Goal: Transaction & Acquisition: Purchase product/service

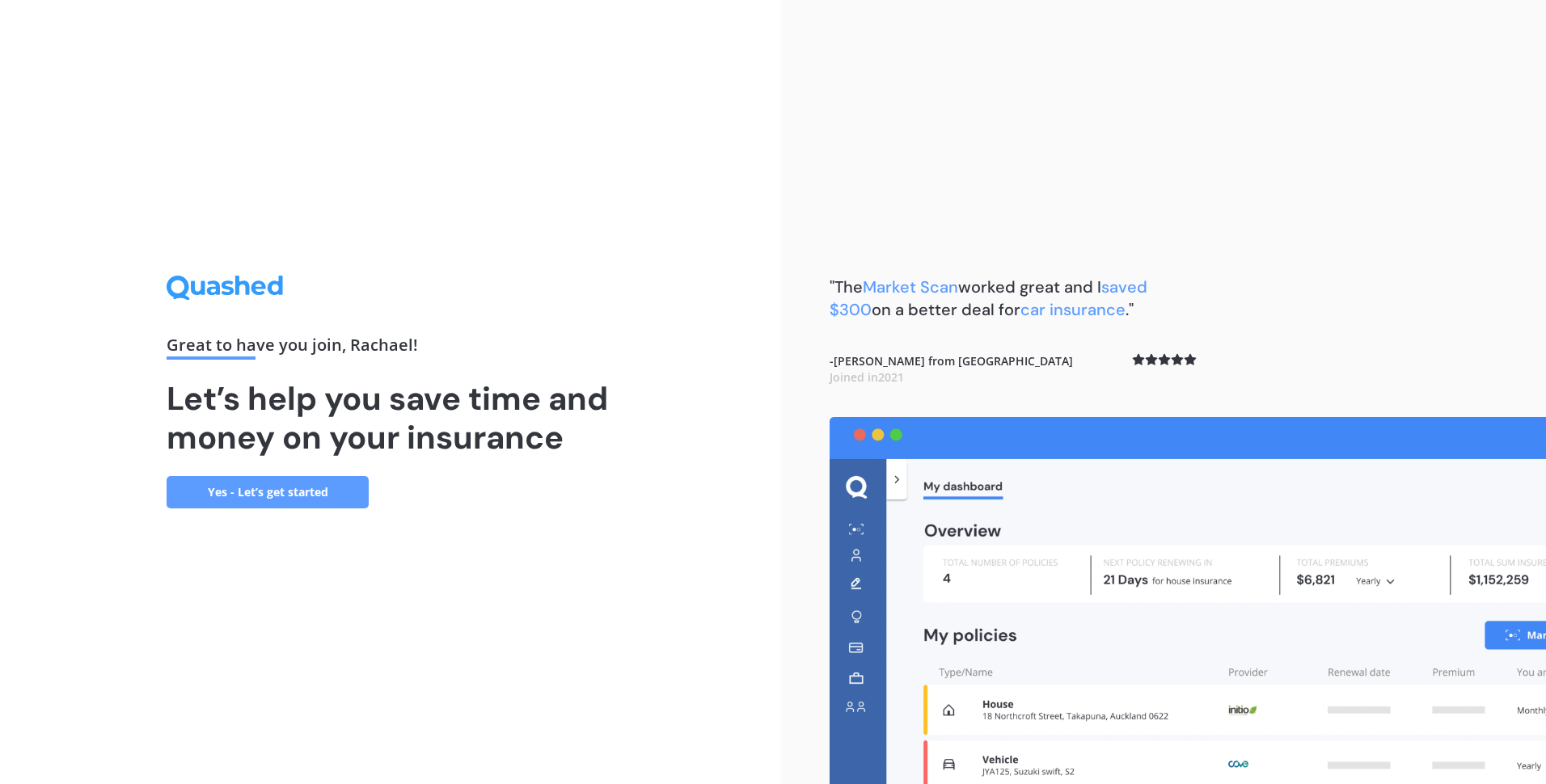
click at [320, 490] on link "Yes - Let’s get started" at bounding box center [268, 492] width 202 height 32
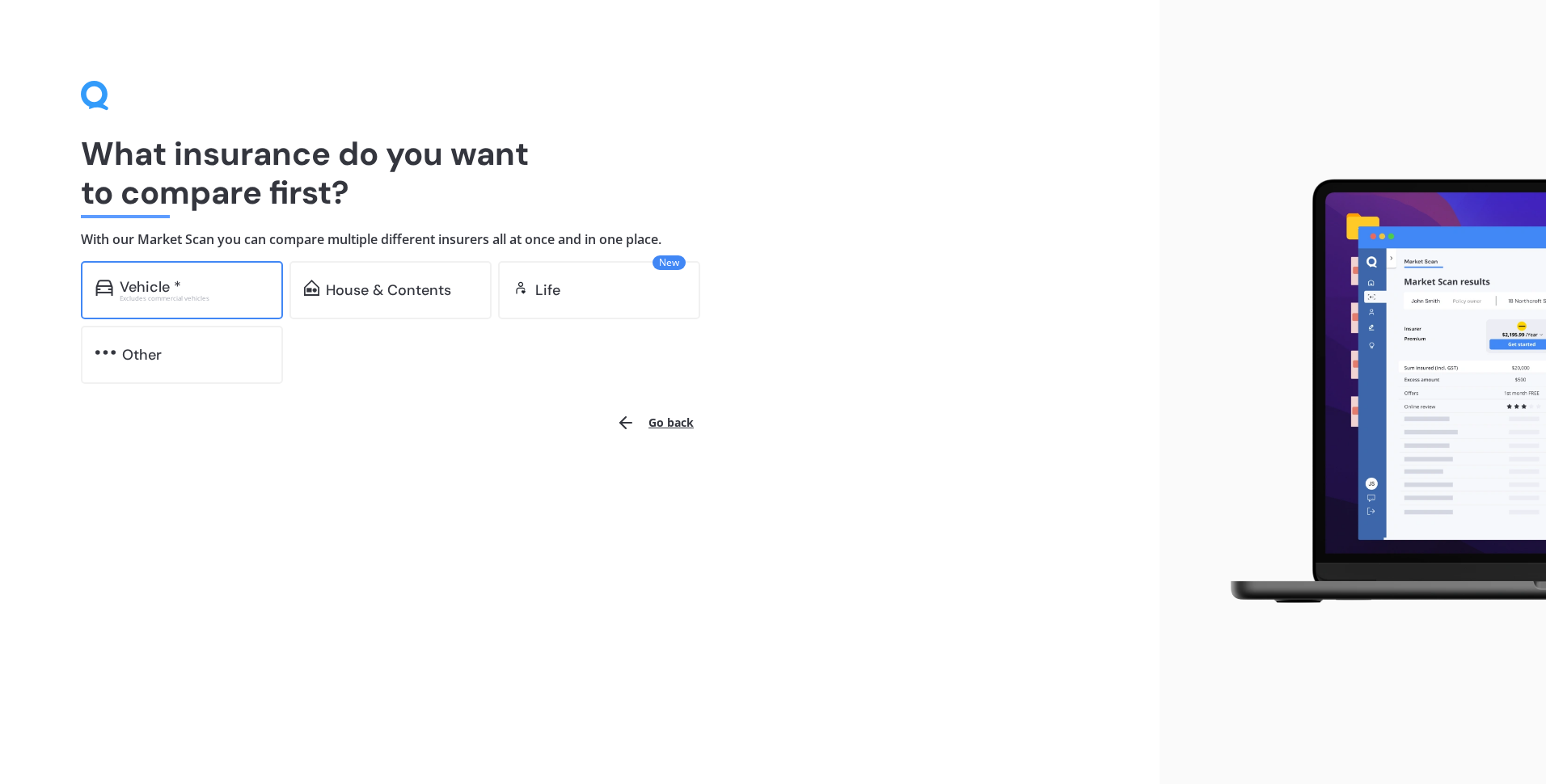
click at [207, 295] on div "Excludes commercial vehicles" at bounding box center [194, 299] width 149 height 6
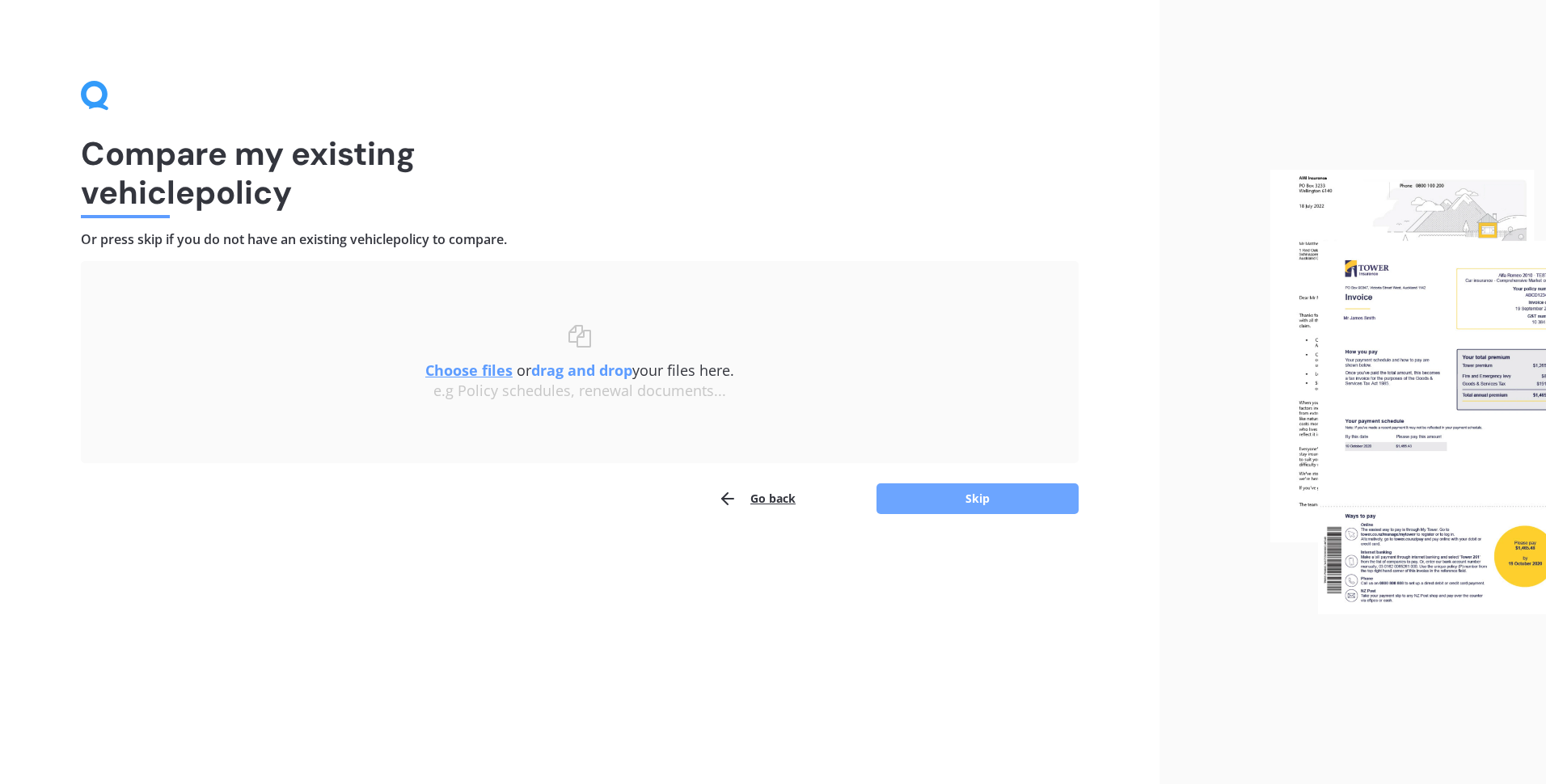
click at [974, 491] on button "Skip" at bounding box center [978, 498] width 202 height 31
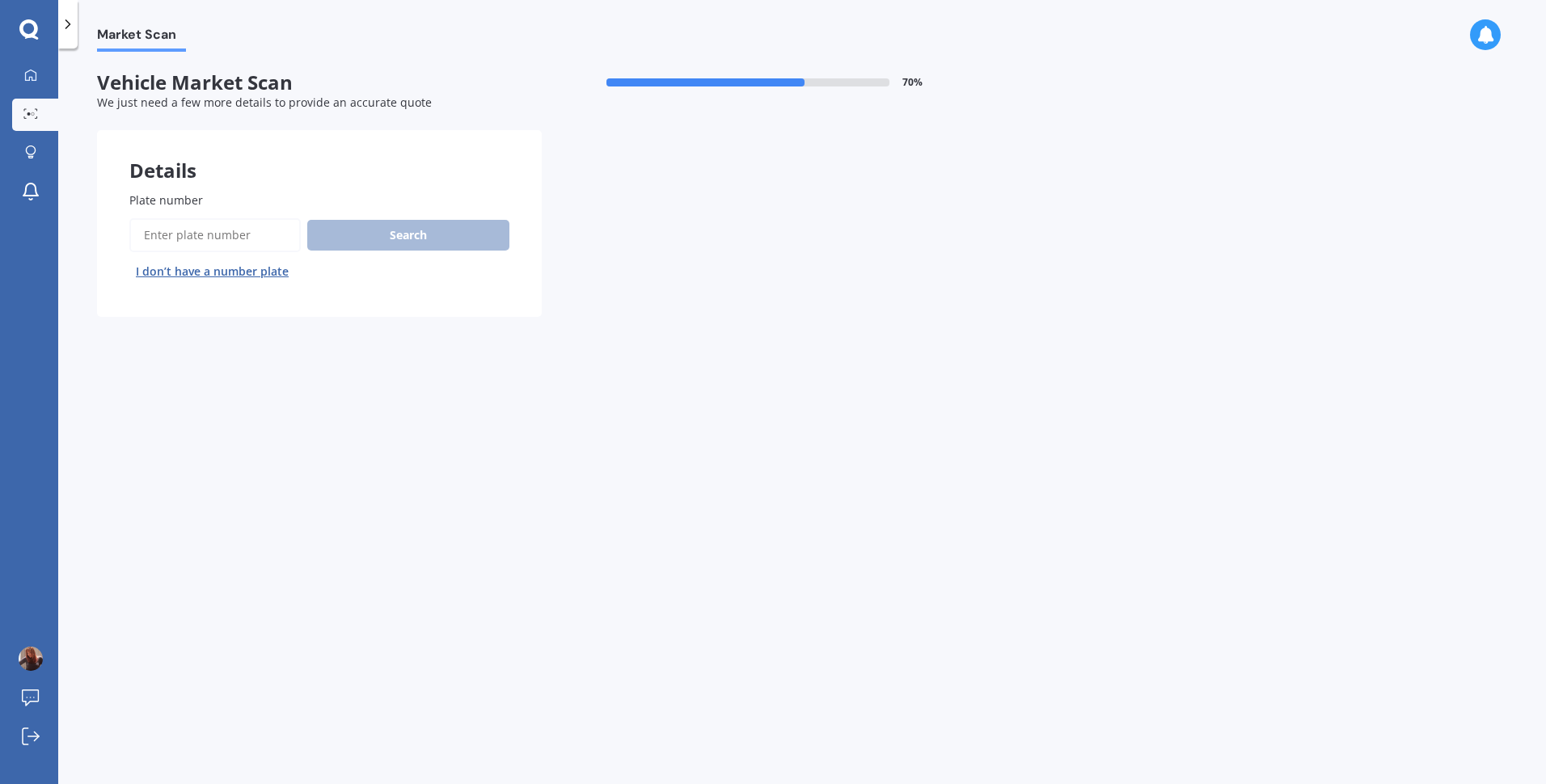
click at [256, 240] on input "Plate number" at bounding box center [215, 235] width 172 height 34
type input "EBW145"
click at [0, 0] on button "Next" at bounding box center [0, 0] width 0 height 0
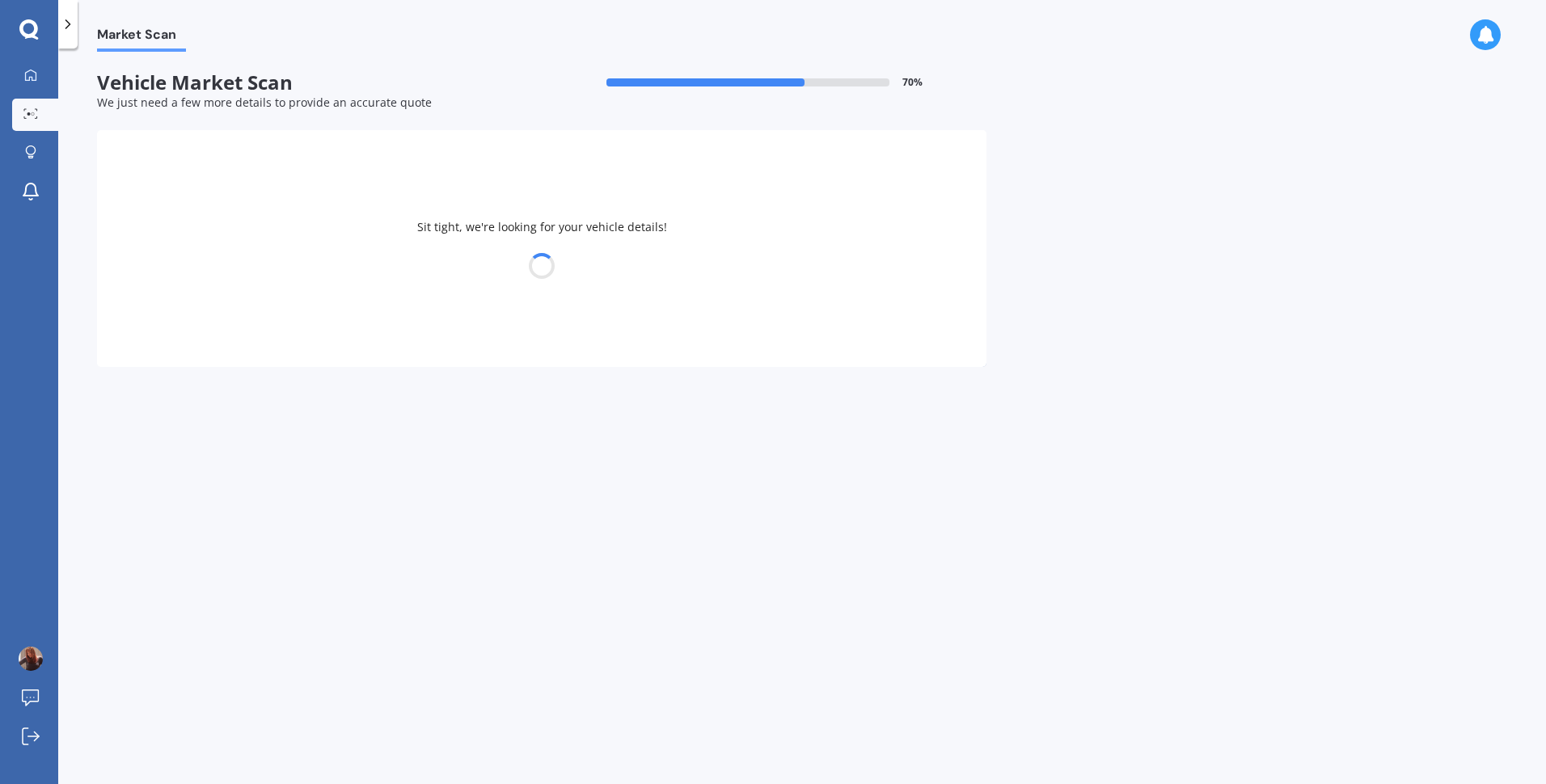
select select "FORD"
select select "FIESTA"
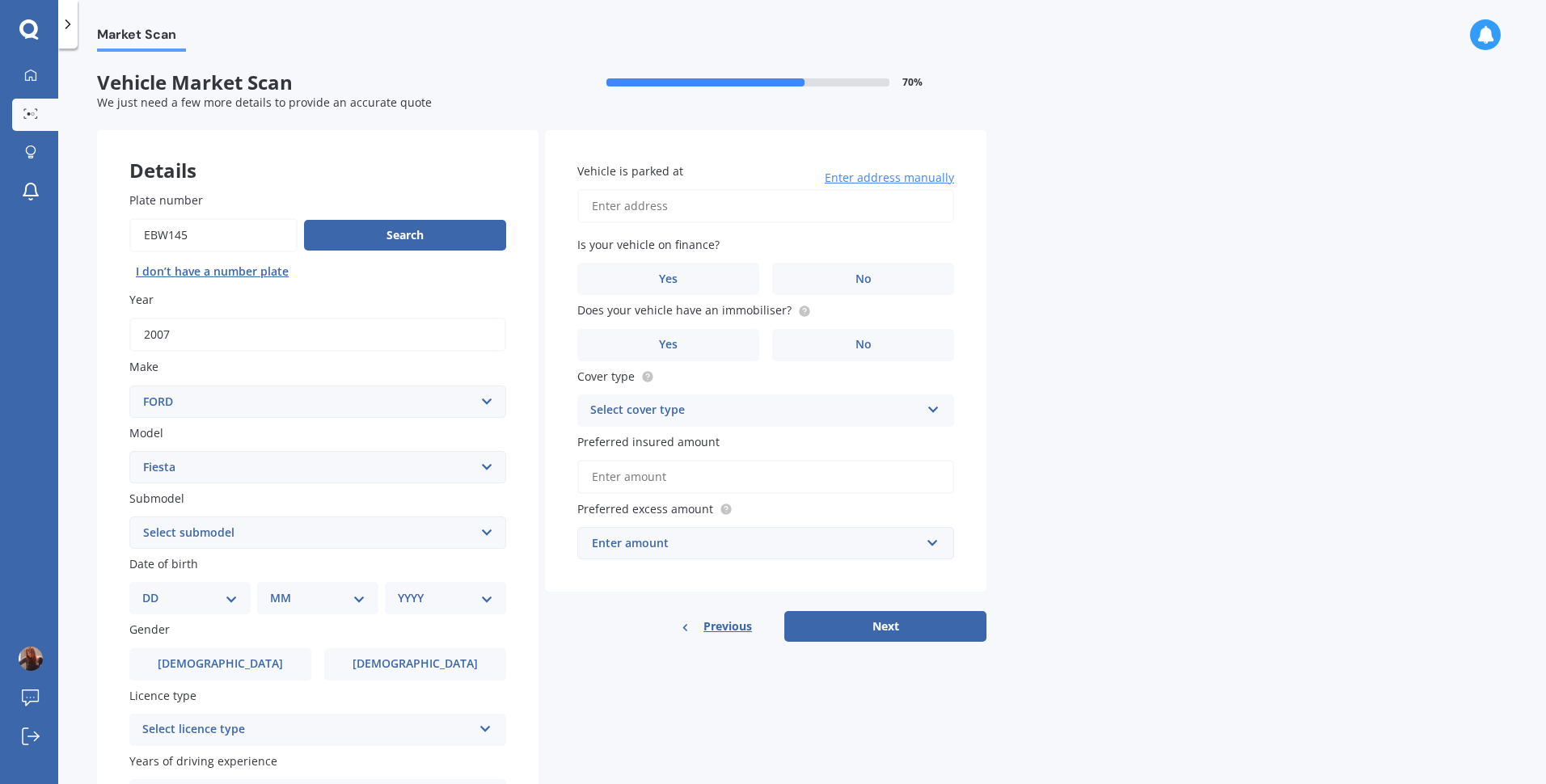
click at [232, 600] on select "DD 01 02 03 04 05 06 07 08 09 10 11 12 13 14 15 16 17 18 19 20 21 22 23 24 25 2…" at bounding box center [190, 598] width 96 height 18
select select "05"
click at [155, 589] on select "DD 01 02 03 04 05 06 07 08 09 10 11 12 13 14 15 16 17 18 19 20 21 22 23 24 25 2…" at bounding box center [190, 598] width 96 height 18
click at [355, 602] on select "MM 01 02 03 04 05 06 07 08 09 10 11 12" at bounding box center [321, 598] width 89 height 18
select select "12"
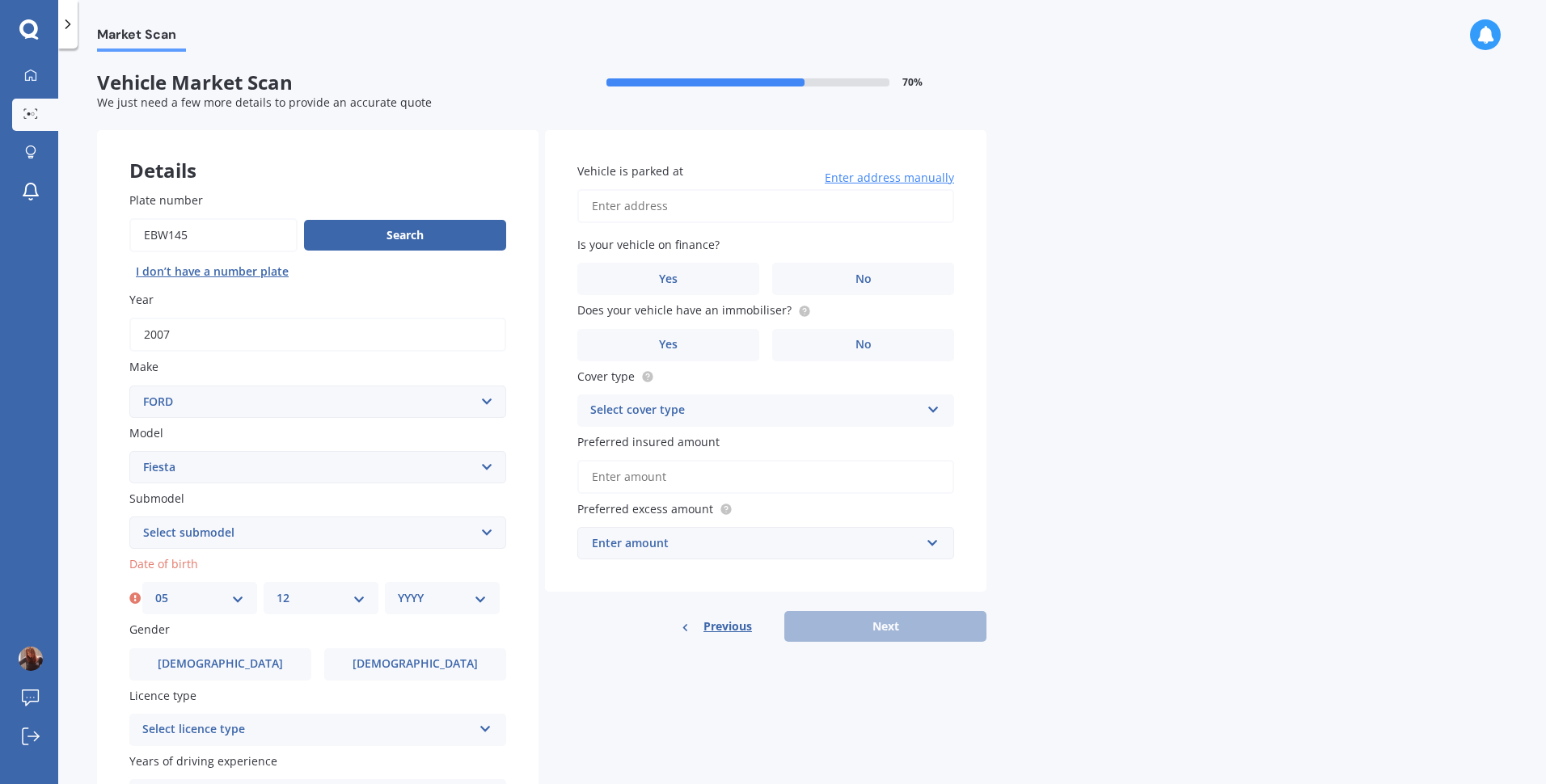
click at [277, 589] on select "MM 01 02 03 04 05 06 07 08 09 10 11 12" at bounding box center [321, 598] width 89 height 18
click at [489, 603] on div "YYYY 2025 2024 2023 2022 2021 2020 2019 2018 2017 2016 2015 2014 2013 2012 2011…" at bounding box center [442, 598] width 115 height 32
click at [480, 595] on select "YYYY 2025 2024 2023 2022 2021 2020 2019 2018 2017 2016 2015 2014 2013 2012 2011…" at bounding box center [442, 598] width 89 height 18
select select "1979"
click at [397, 589] on select "YYYY 2025 2024 2023 2022 2021 2020 2019 2018 2017 2016 2015 2014 2013 2012 2011…" at bounding box center [442, 598] width 89 height 18
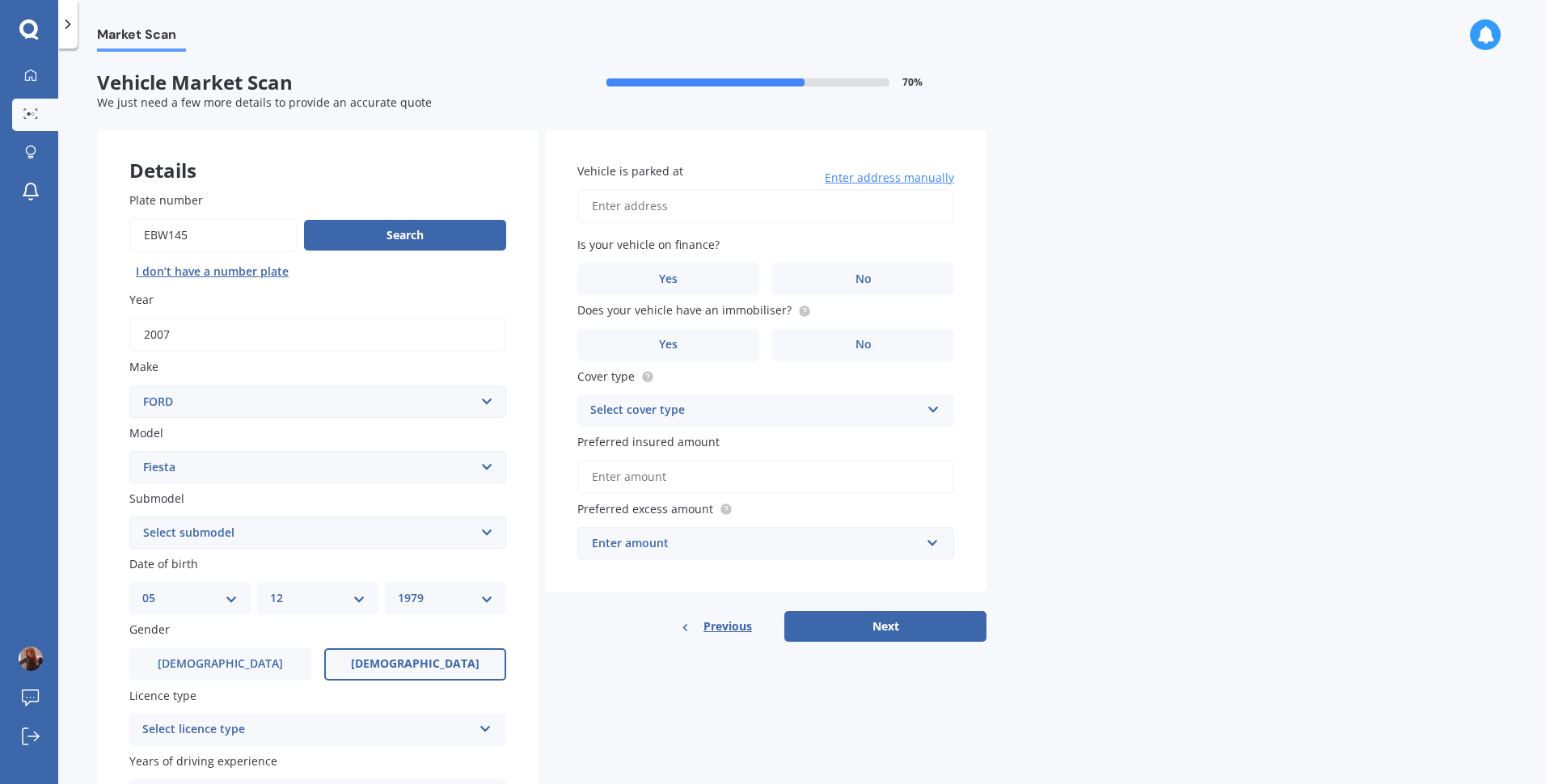
click at [375, 661] on label "[DEMOGRAPHIC_DATA]" at bounding box center [415, 664] width 182 height 32
click at [0, 0] on input "[DEMOGRAPHIC_DATA]" at bounding box center [0, 0] width 0 height 0
click at [486, 731] on icon at bounding box center [485, 726] width 14 height 11
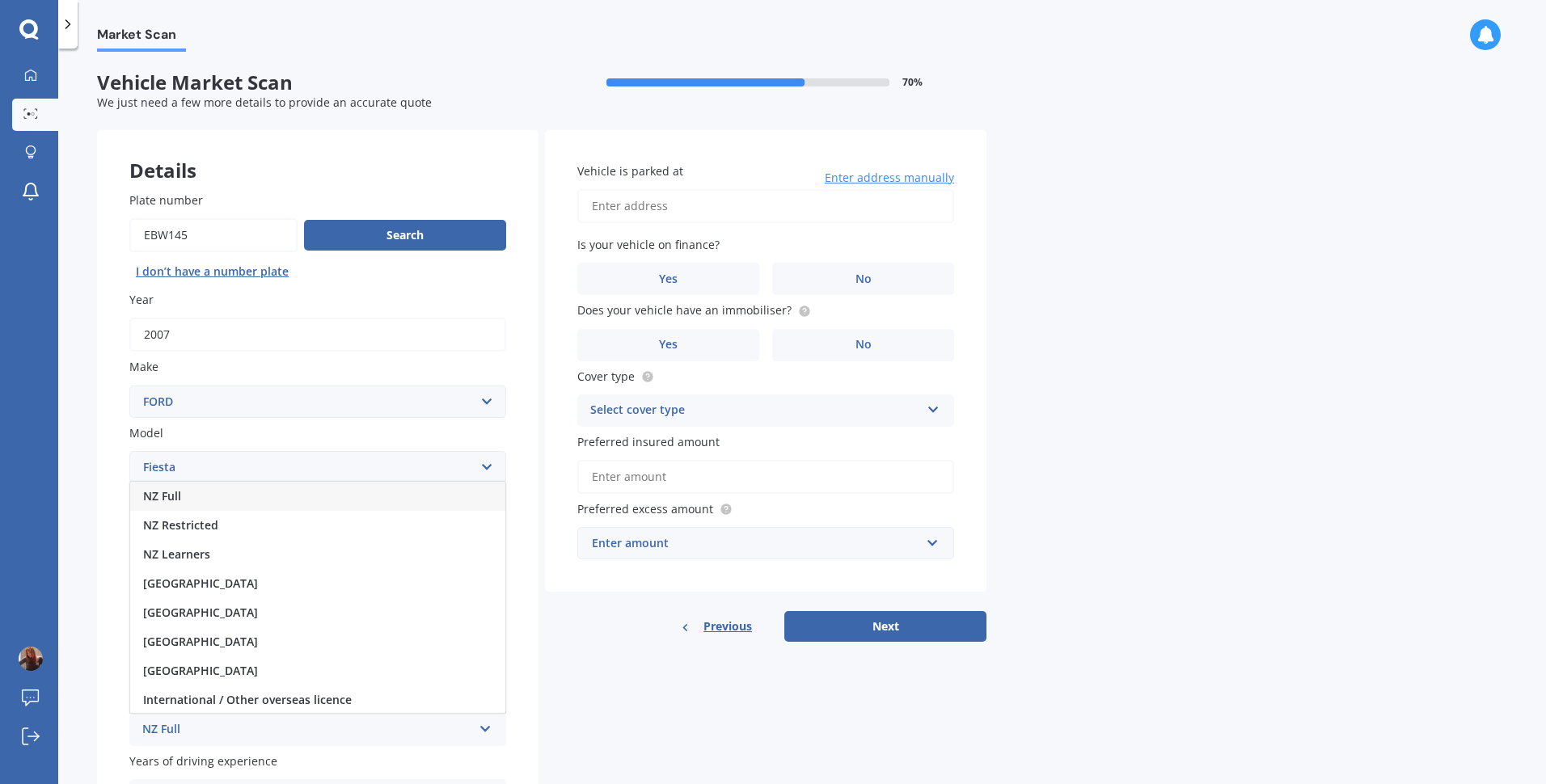
click at [259, 502] on div "NZ Full" at bounding box center [317, 496] width 375 height 29
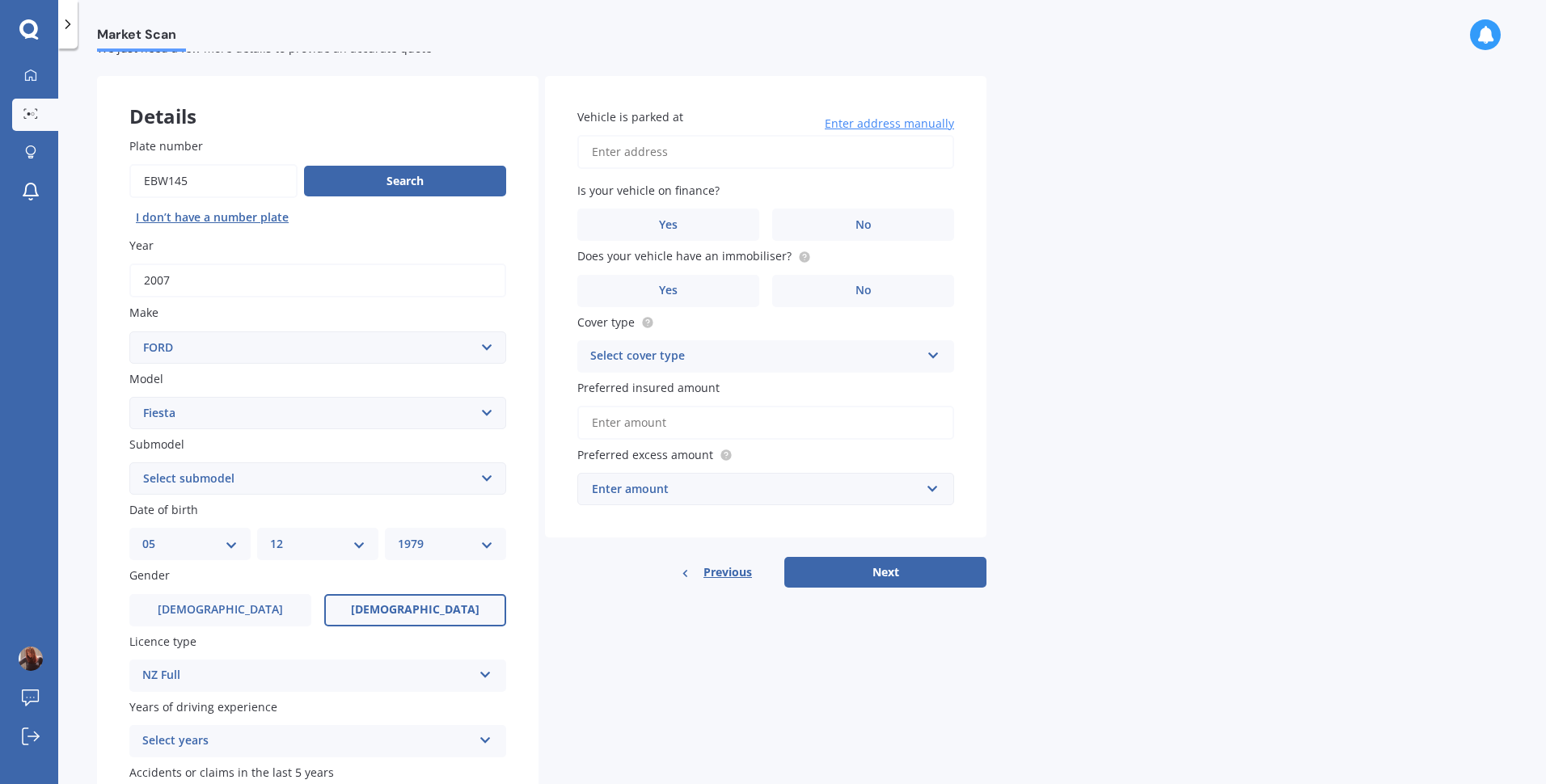
scroll to position [162, 0]
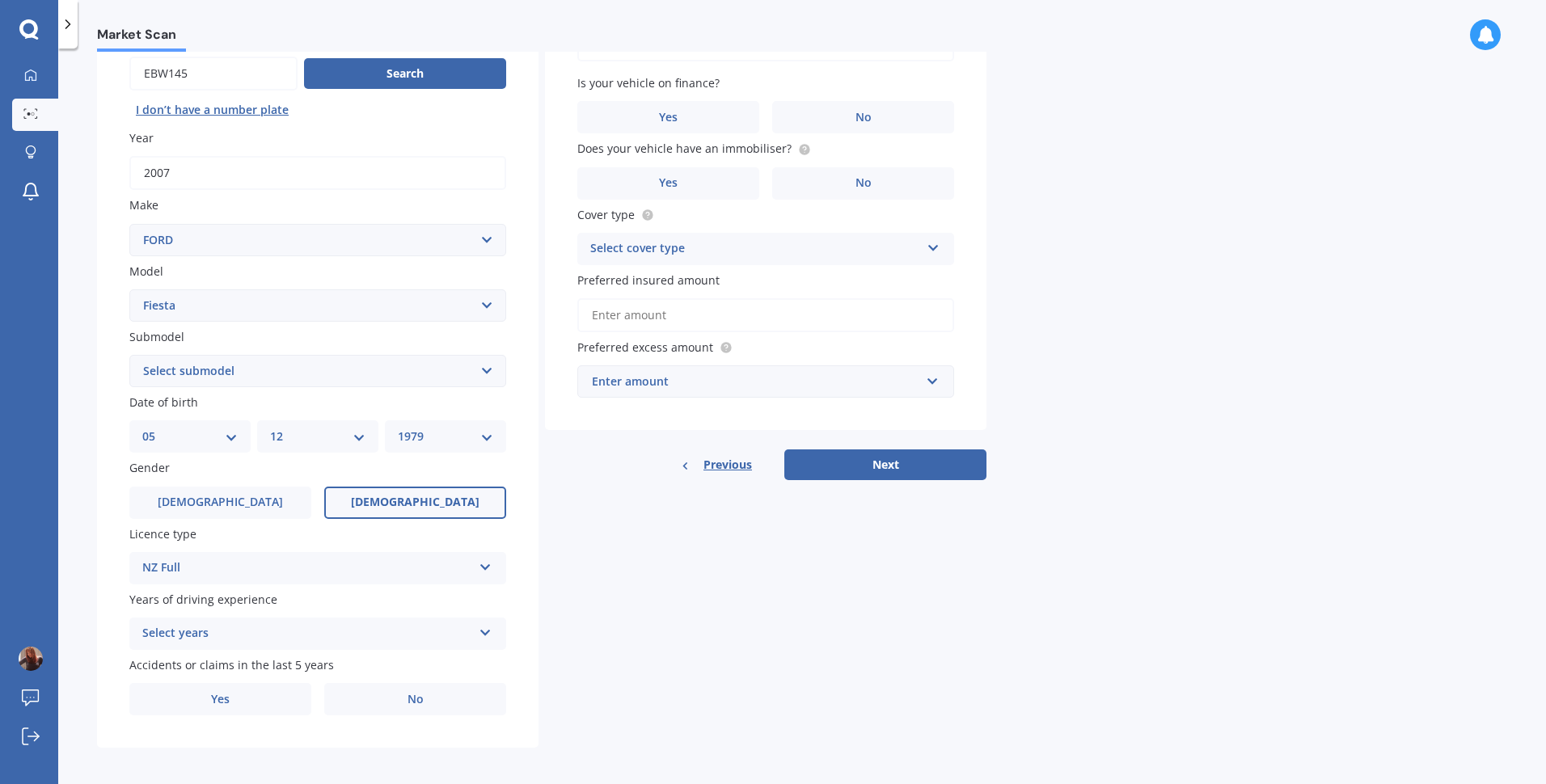
click at [478, 634] on div "Select years 5 or more years 4 years 3 years 2 years 1 year" at bounding box center [317, 634] width 376 height 32
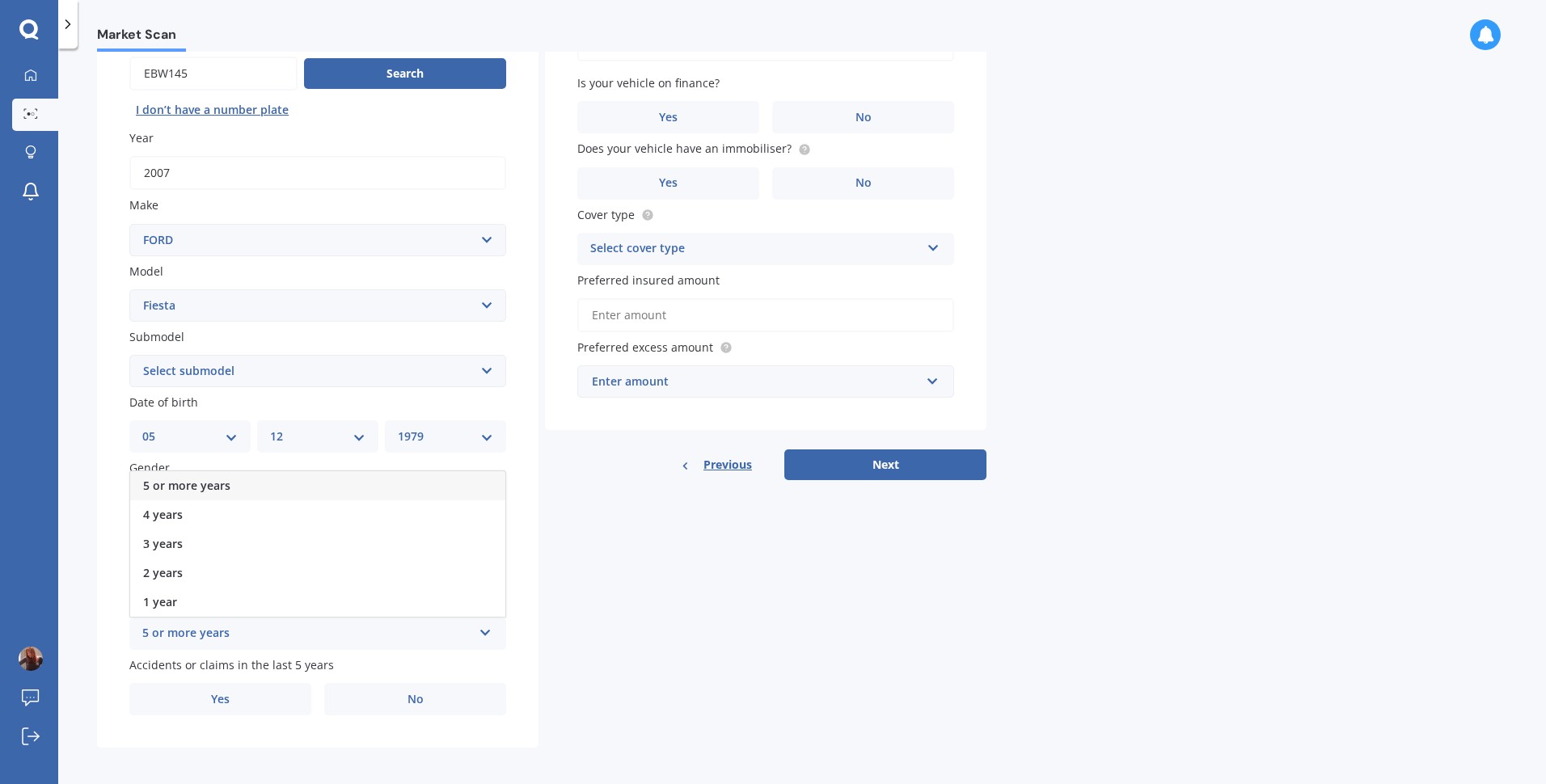
click at [305, 489] on div "5 or more years" at bounding box center [317, 485] width 375 height 29
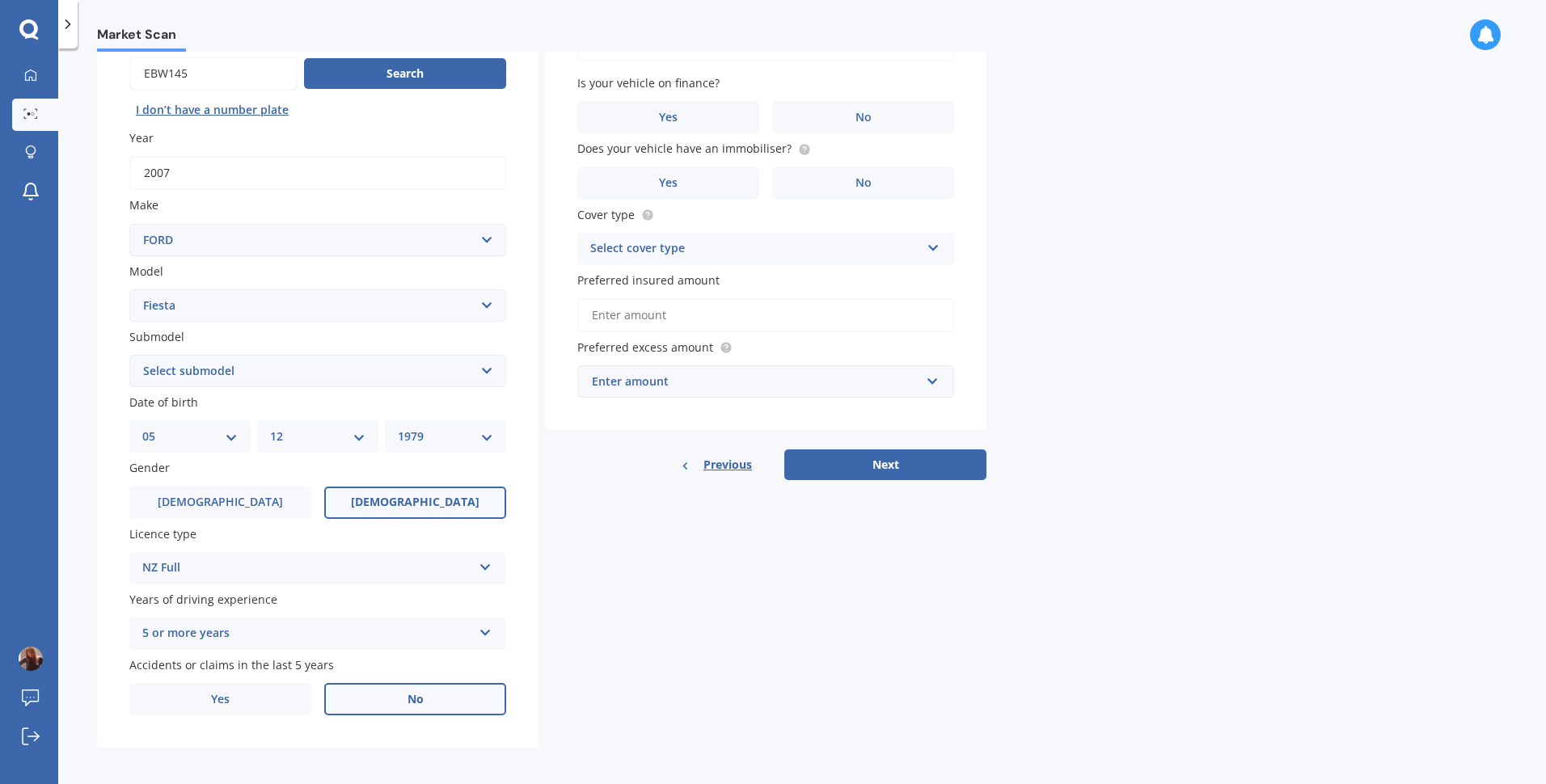
drag, startPoint x: 472, startPoint y: 706, endPoint x: 477, endPoint y: 693, distance: 13.9
click at [472, 704] on label "No" at bounding box center [415, 699] width 182 height 32
click at [0, 0] on input "No" at bounding box center [0, 0] width 0 height 0
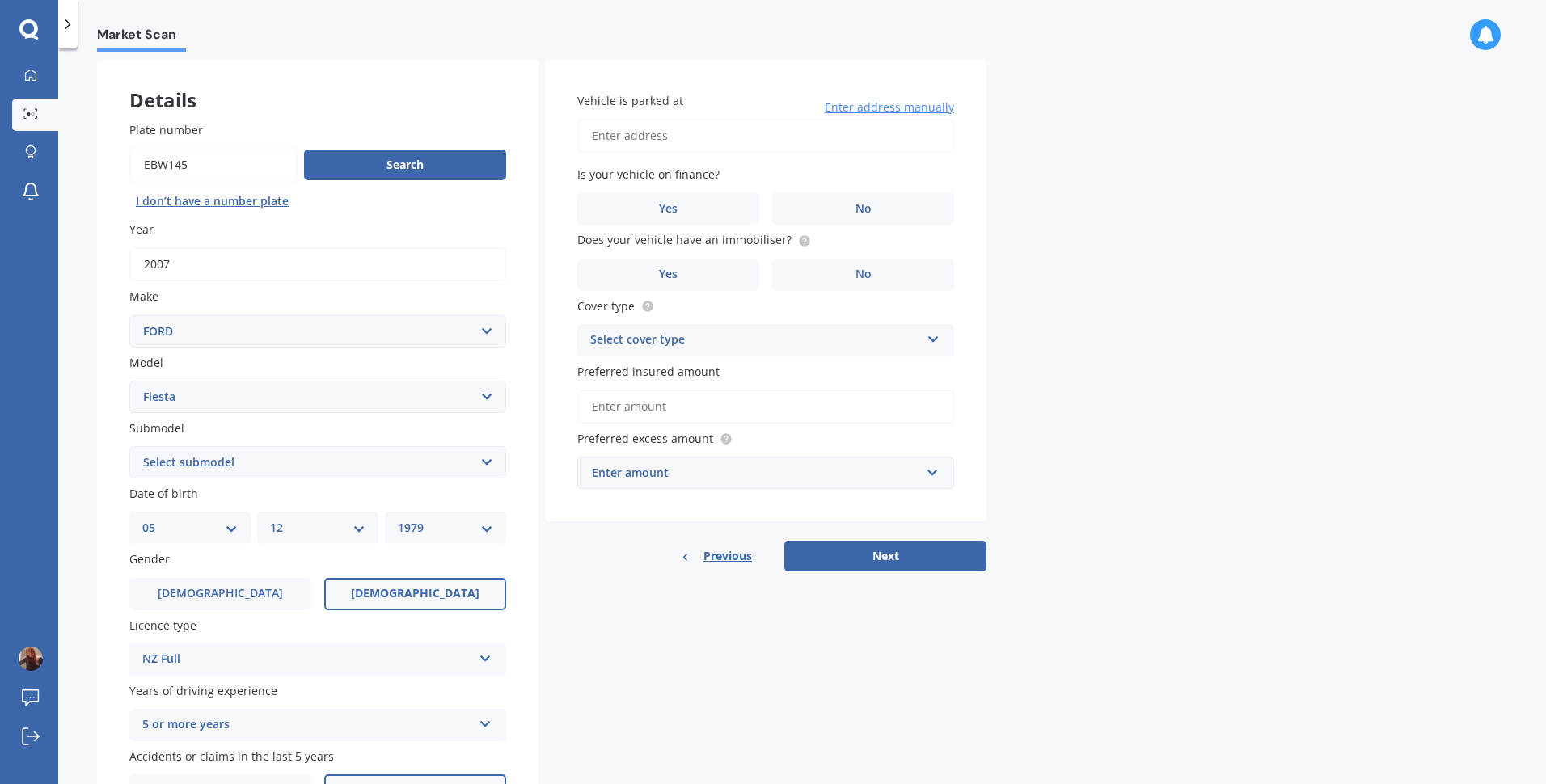
scroll to position [0, 0]
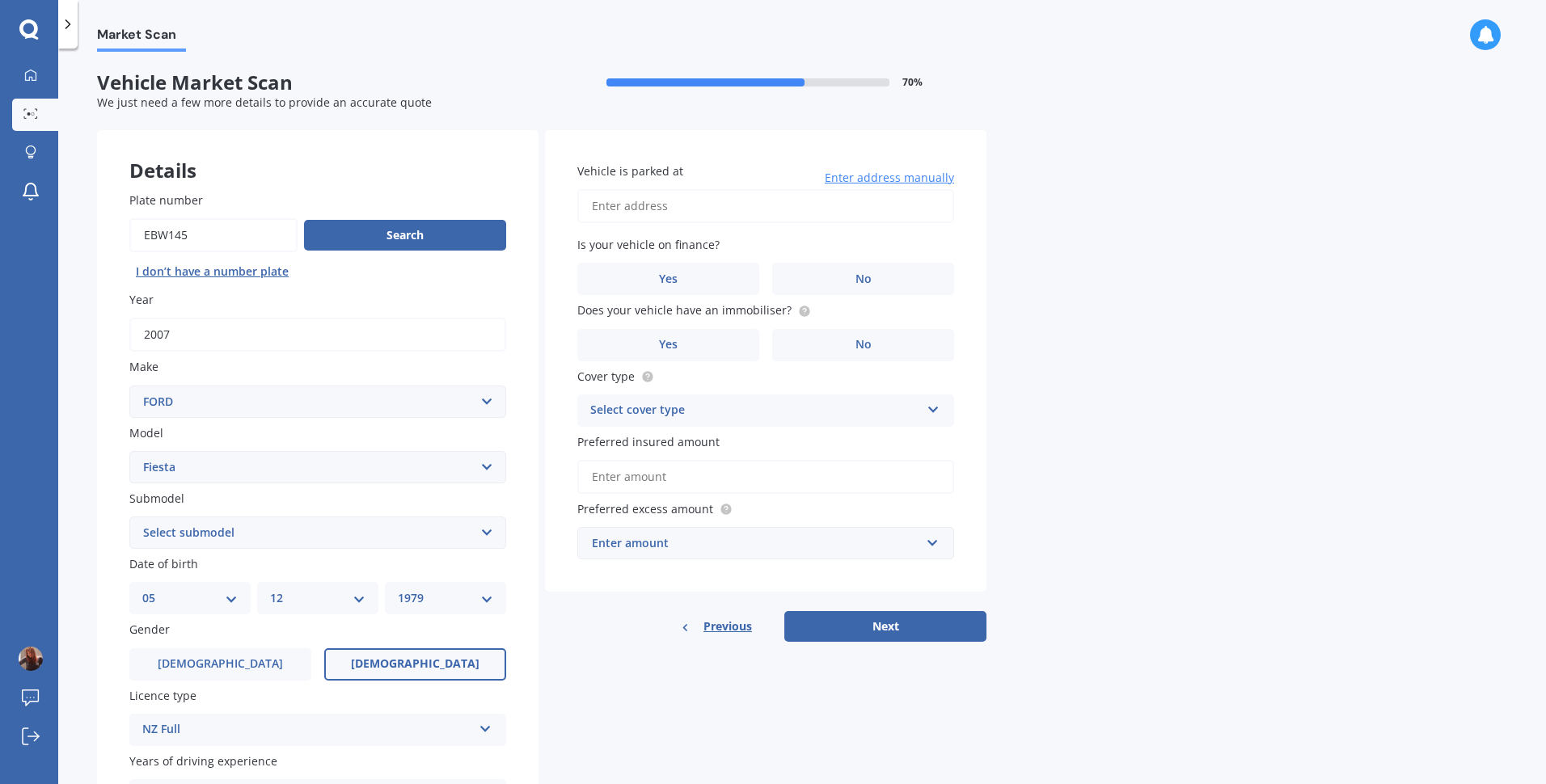
click at [720, 210] on input "Vehicle is parked at" at bounding box center [765, 206] width 376 height 34
type input "[STREET_ADDRESS][PERSON_NAME]"
click at [815, 275] on label "No" at bounding box center [863, 279] width 182 height 32
click at [0, 0] on input "No" at bounding box center [0, 0] width 0 height 0
click at [793, 338] on label "No" at bounding box center [863, 345] width 182 height 32
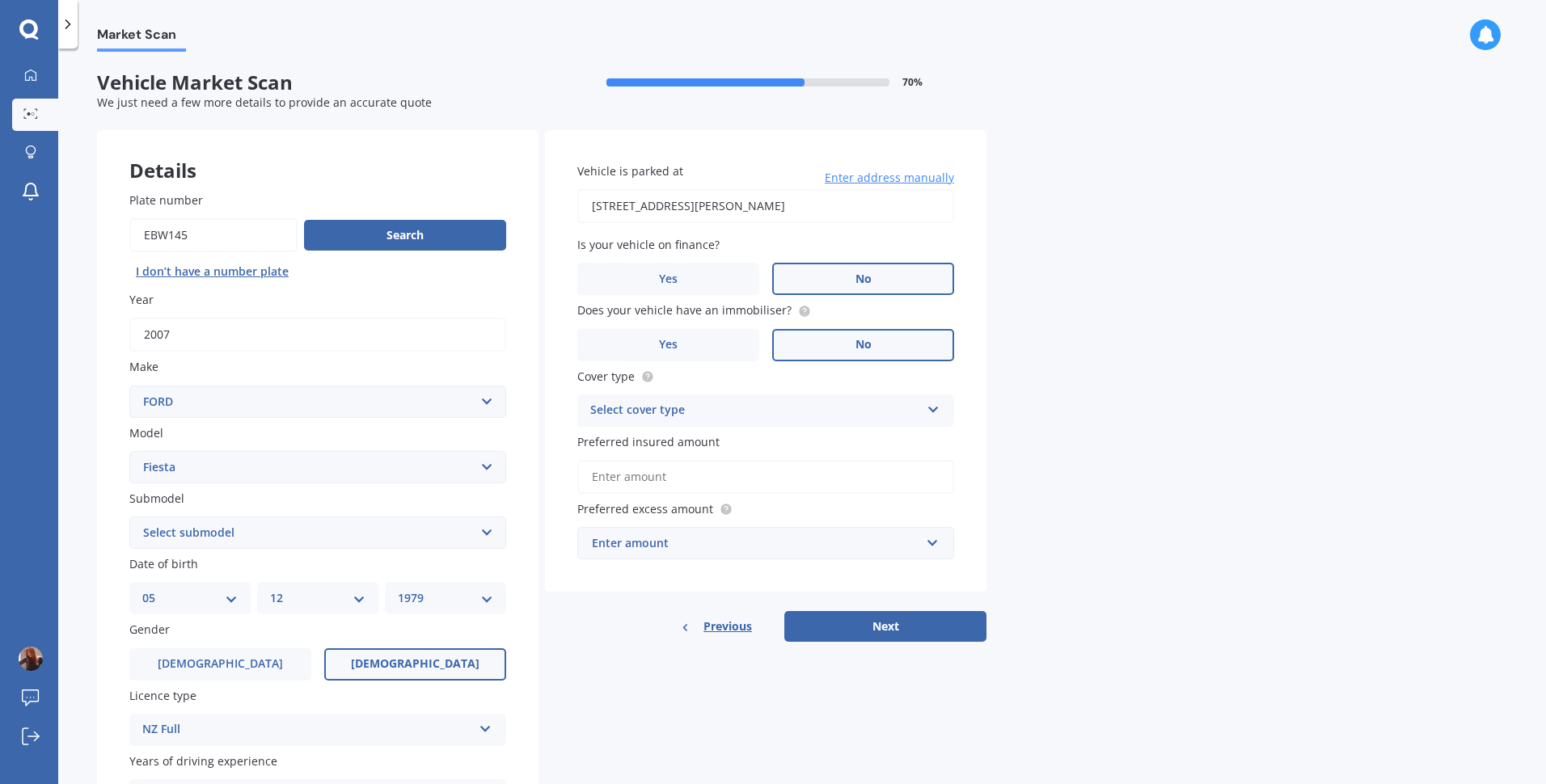
click at [0, 0] on input "No" at bounding box center [0, 0] width 0 height 0
click at [935, 408] on icon at bounding box center [933, 406] width 14 height 11
click at [842, 446] on div "Comprehensive" at bounding box center [765, 442] width 375 height 29
click at [739, 473] on input "Preferred insured amount" at bounding box center [765, 477] width 376 height 34
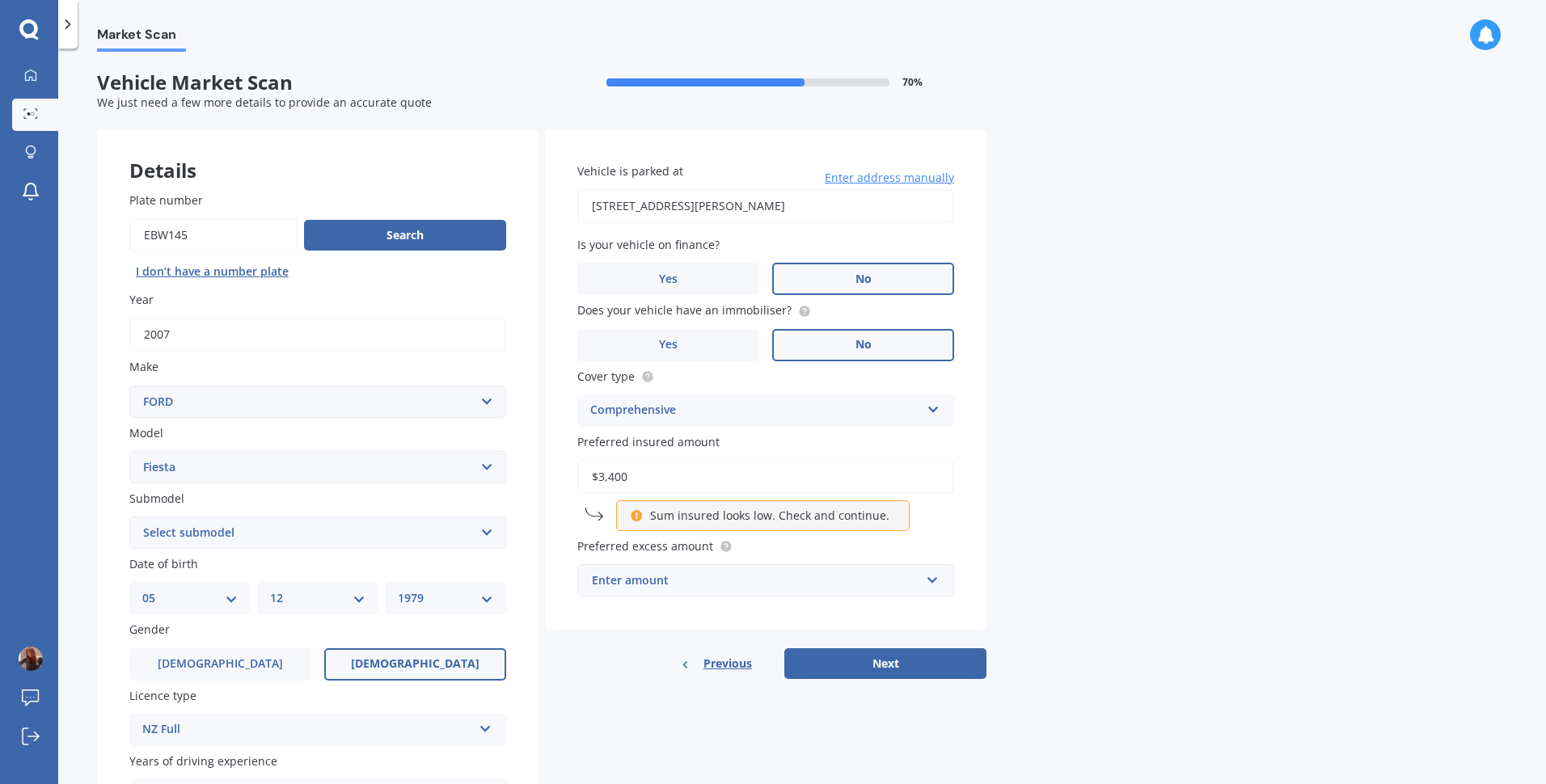
type input "$3,400"
click at [1089, 489] on div "Market Scan Vehicle Market Scan 70 % We just need a few more details to provide…" at bounding box center [802, 419] width 1488 height 735
click at [945, 589] on div "Enter amount $100 $400 $500 $750 $1,000 $1,500 $2,000" at bounding box center [765, 580] width 376 height 32
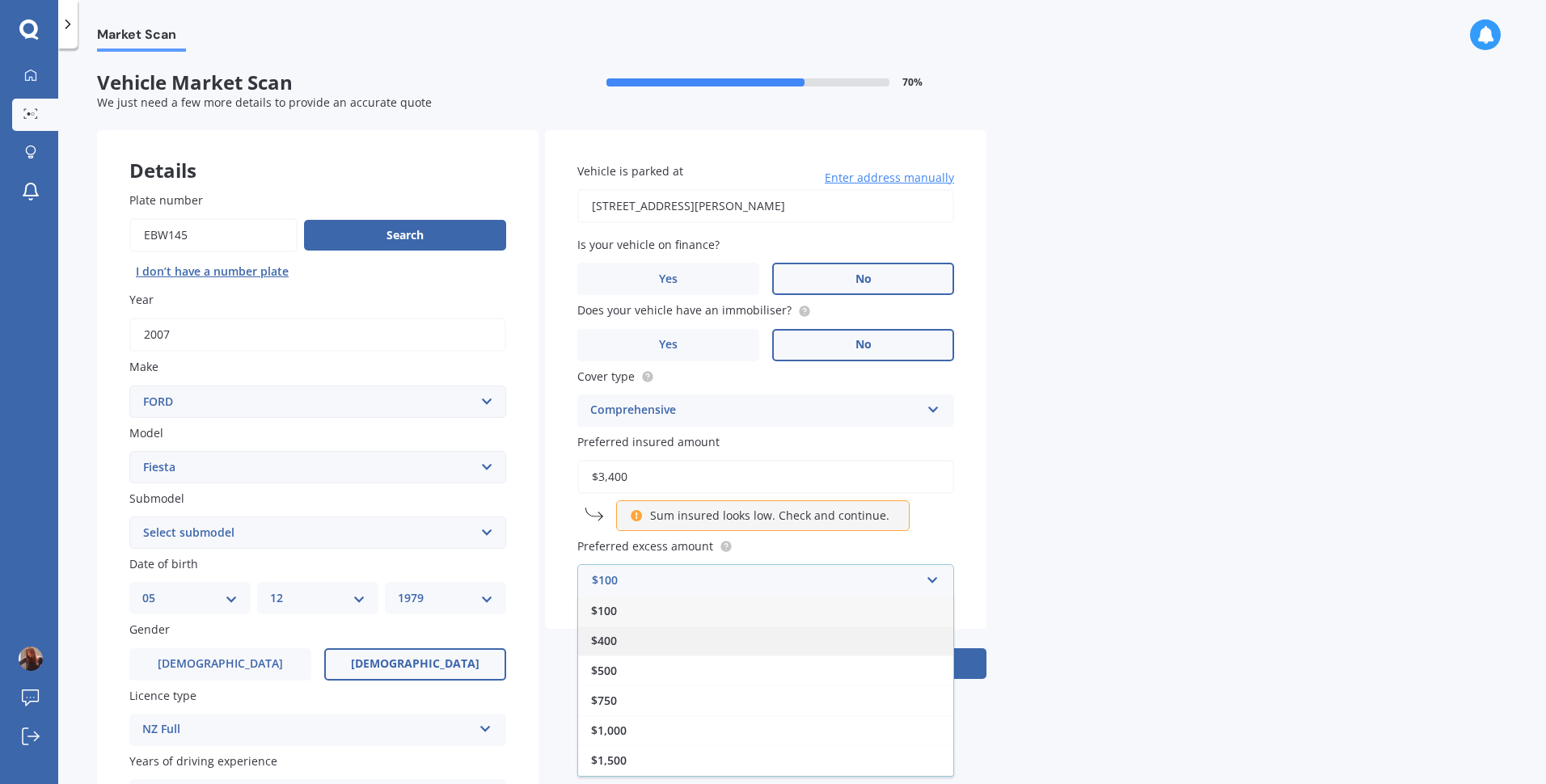
click at [728, 646] on div "$400" at bounding box center [765, 640] width 375 height 30
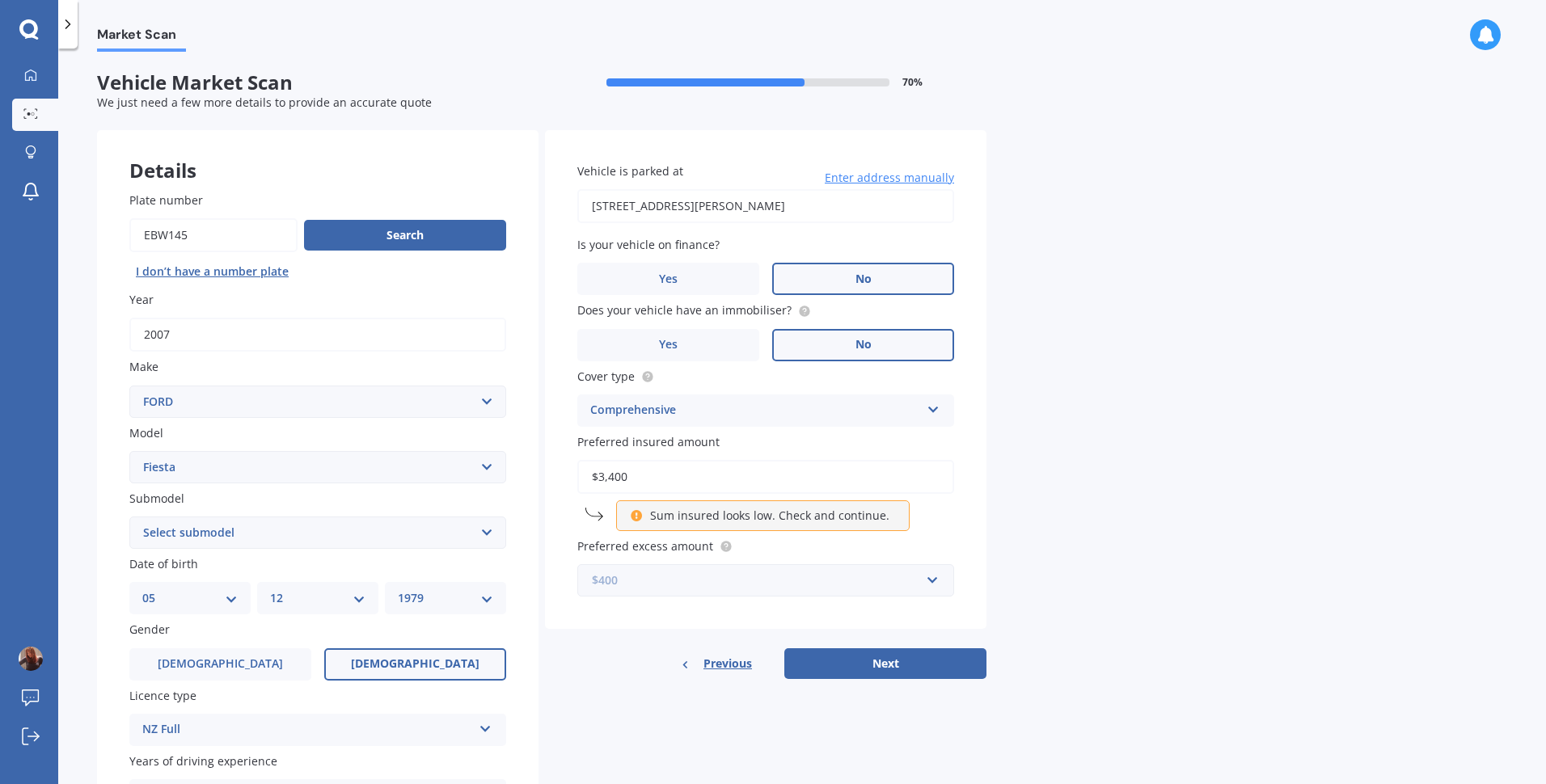
click at [933, 587] on input "text" at bounding box center [759, 580] width 362 height 31
click at [724, 672] on div "$500" at bounding box center [765, 670] width 375 height 30
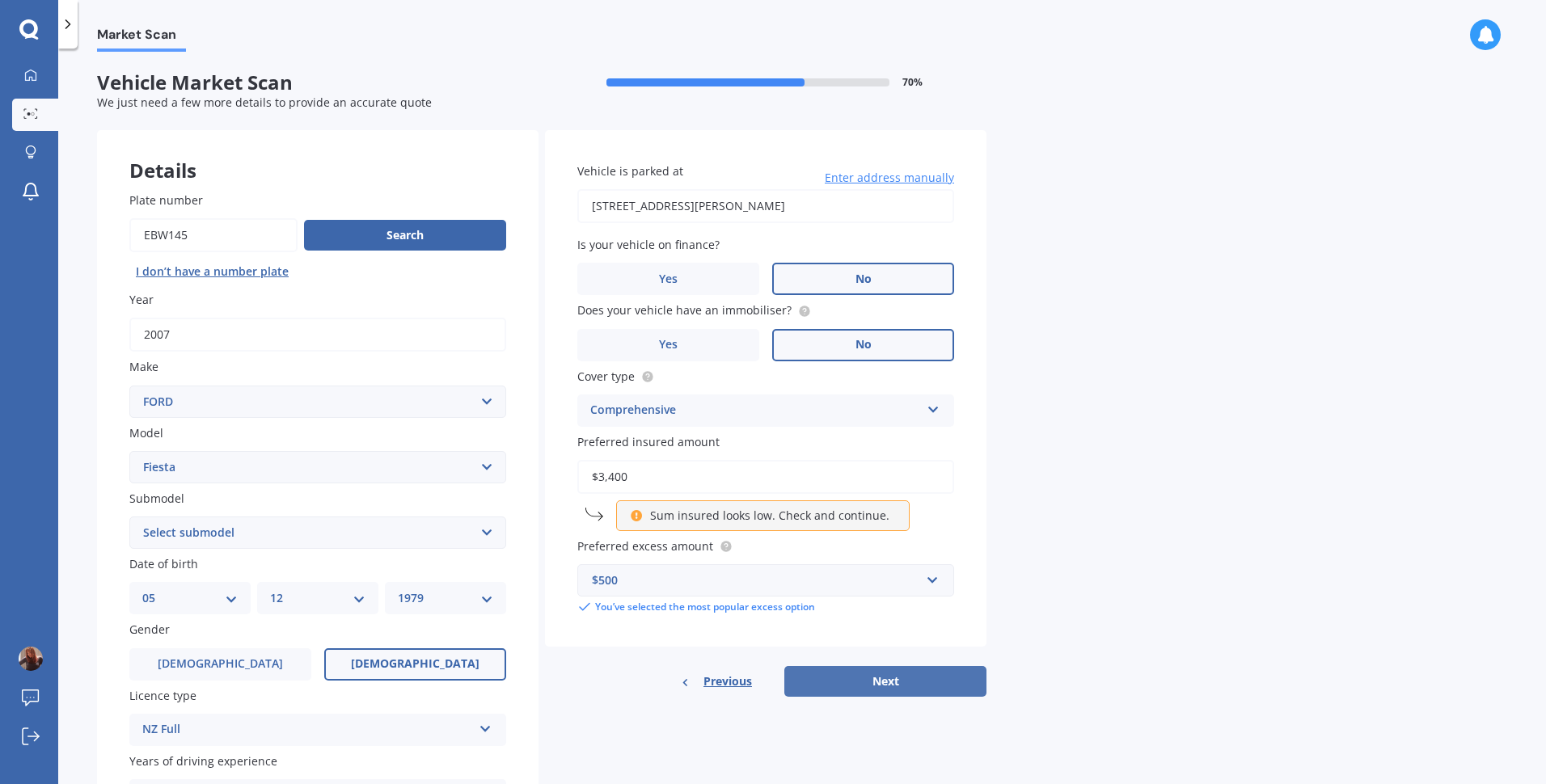
click at [915, 688] on button "Next" at bounding box center [886, 681] width 202 height 31
click at [683, 473] on input "$3,400" at bounding box center [765, 477] width 376 height 34
click at [629, 519] on div "Sum insured looks low. Check and continue." at bounding box center [762, 515] width 294 height 31
click at [863, 692] on div "Previous Next" at bounding box center [765, 681] width 441 height 31
click at [486, 535] on select "Select submodel (All other) 1.0L Ecoboost 1.6 4WD Hatchback Hatchback turbo Spo…" at bounding box center [317, 532] width 376 height 32
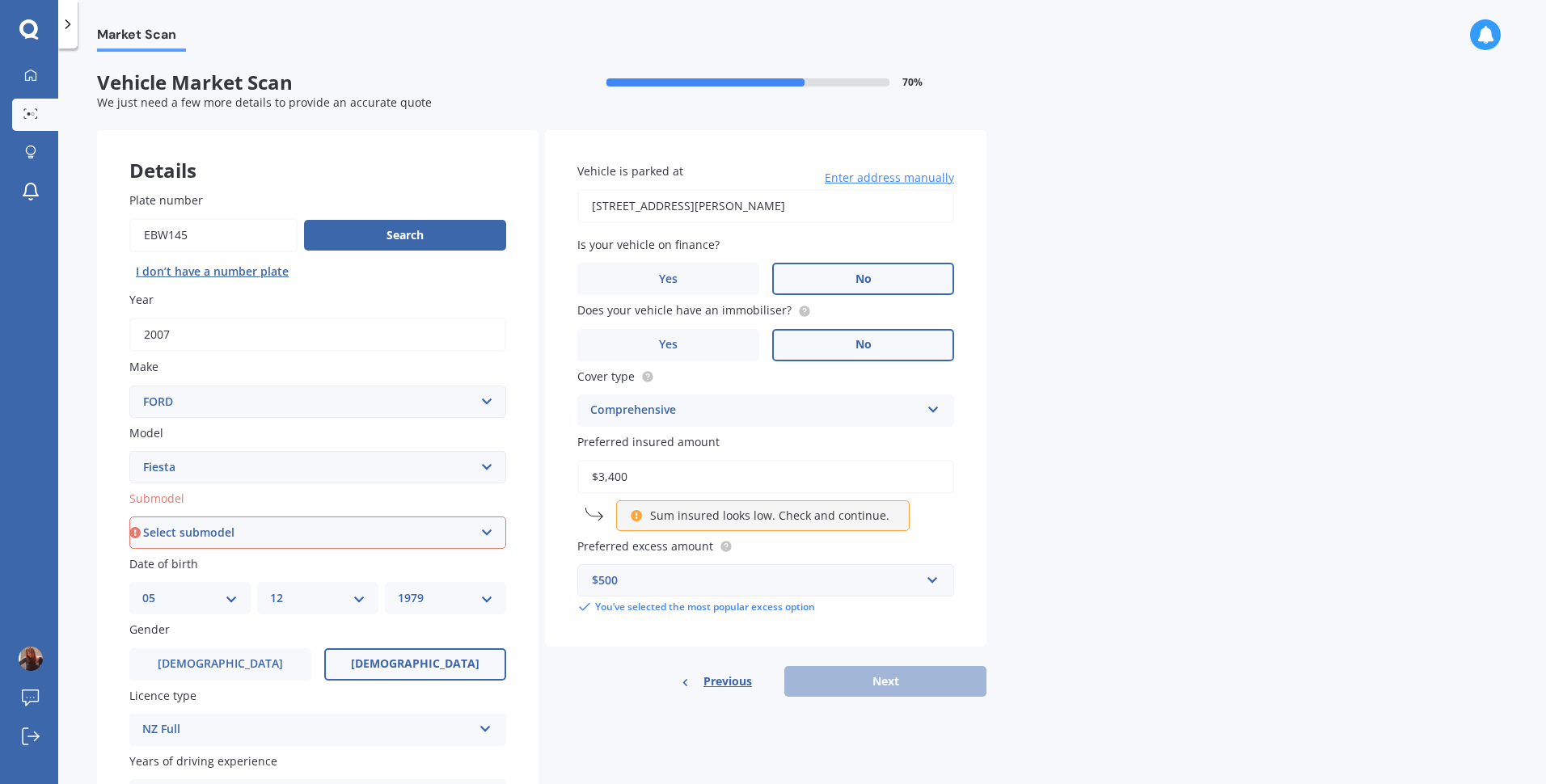
select select "1.6 4WD HATCHBACK"
click at [130, 516] on select "Select submodel (All other) 1.0L Ecoboost 1.6 4WD Hatchback Hatchback turbo Spo…" at bounding box center [317, 532] width 376 height 32
click at [866, 685] on button "Next" at bounding box center [886, 681] width 202 height 31
select select "05"
select select "12"
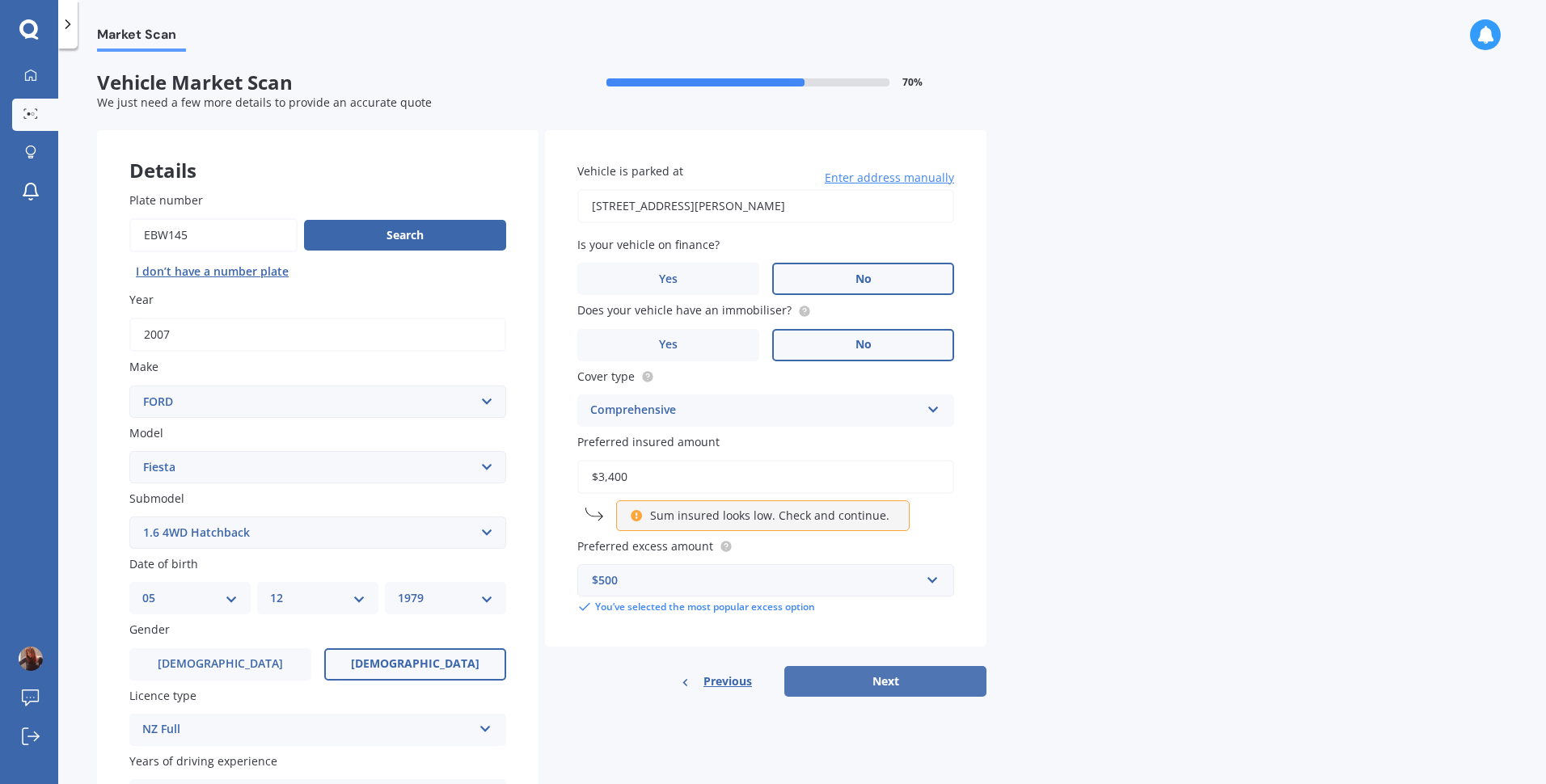
select select "1979"
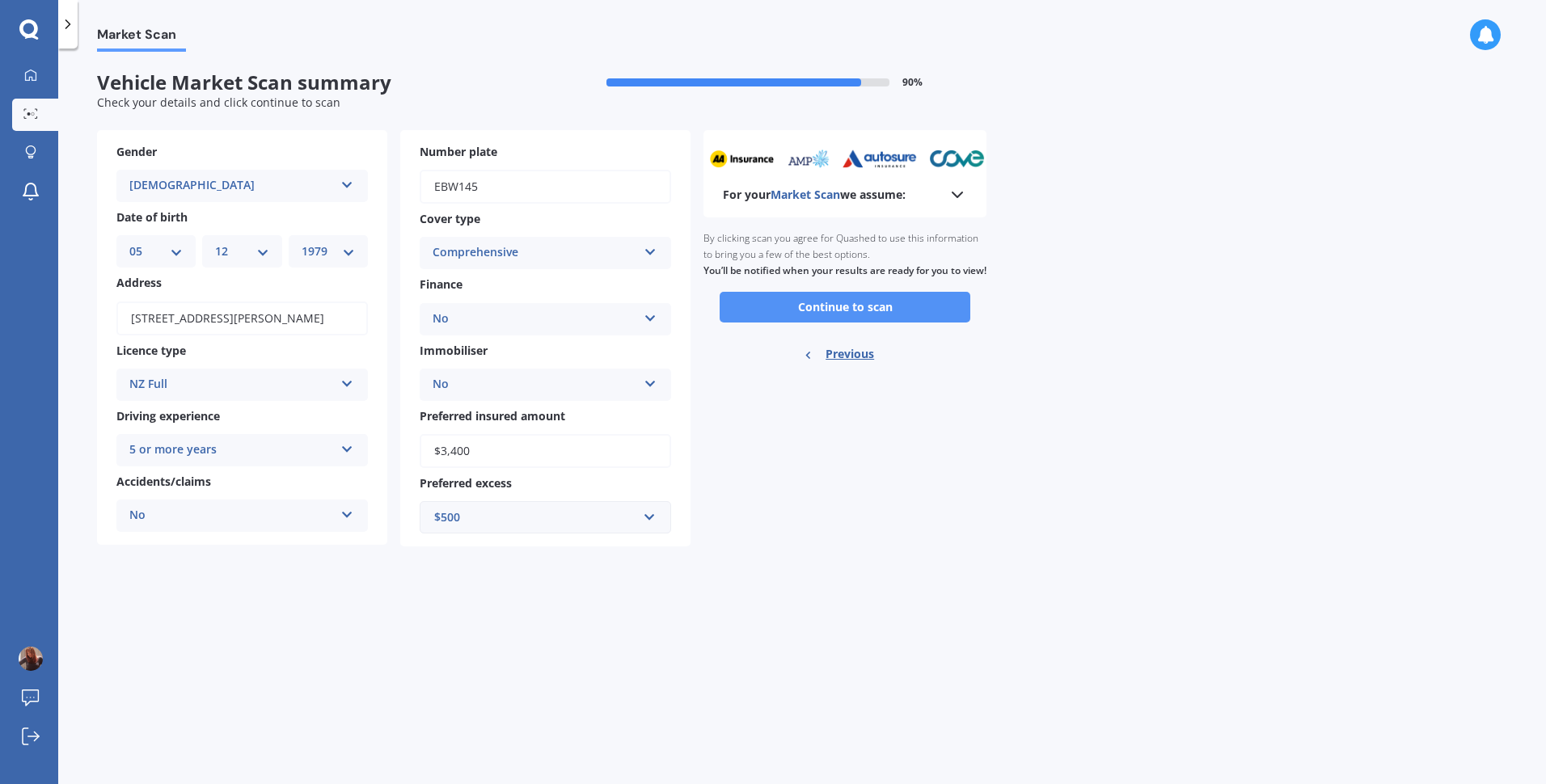
click at [828, 316] on button "Continue to scan" at bounding box center [845, 307] width 251 height 31
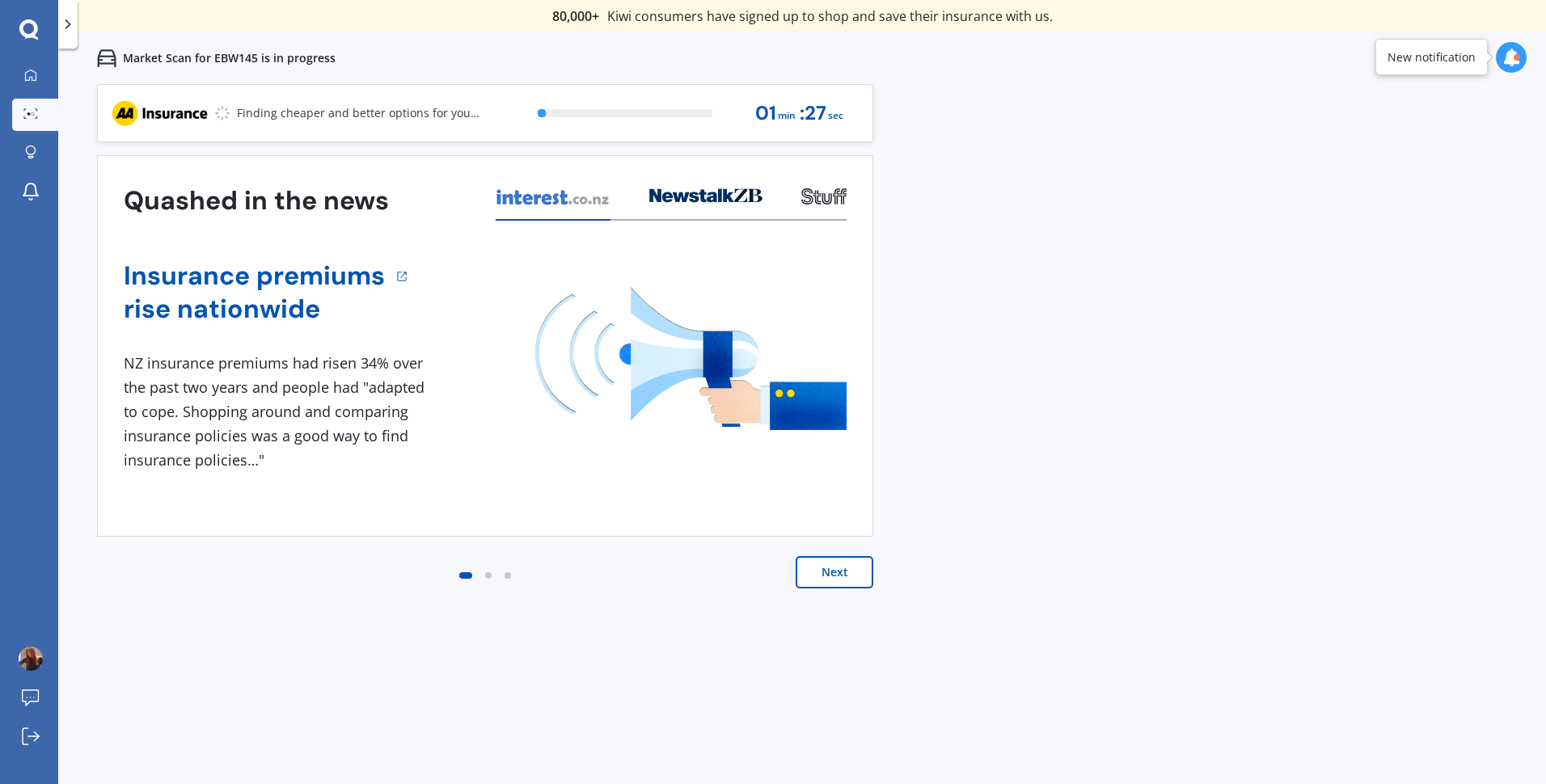
click at [821, 572] on button "Next" at bounding box center [835, 572] width 78 height 32
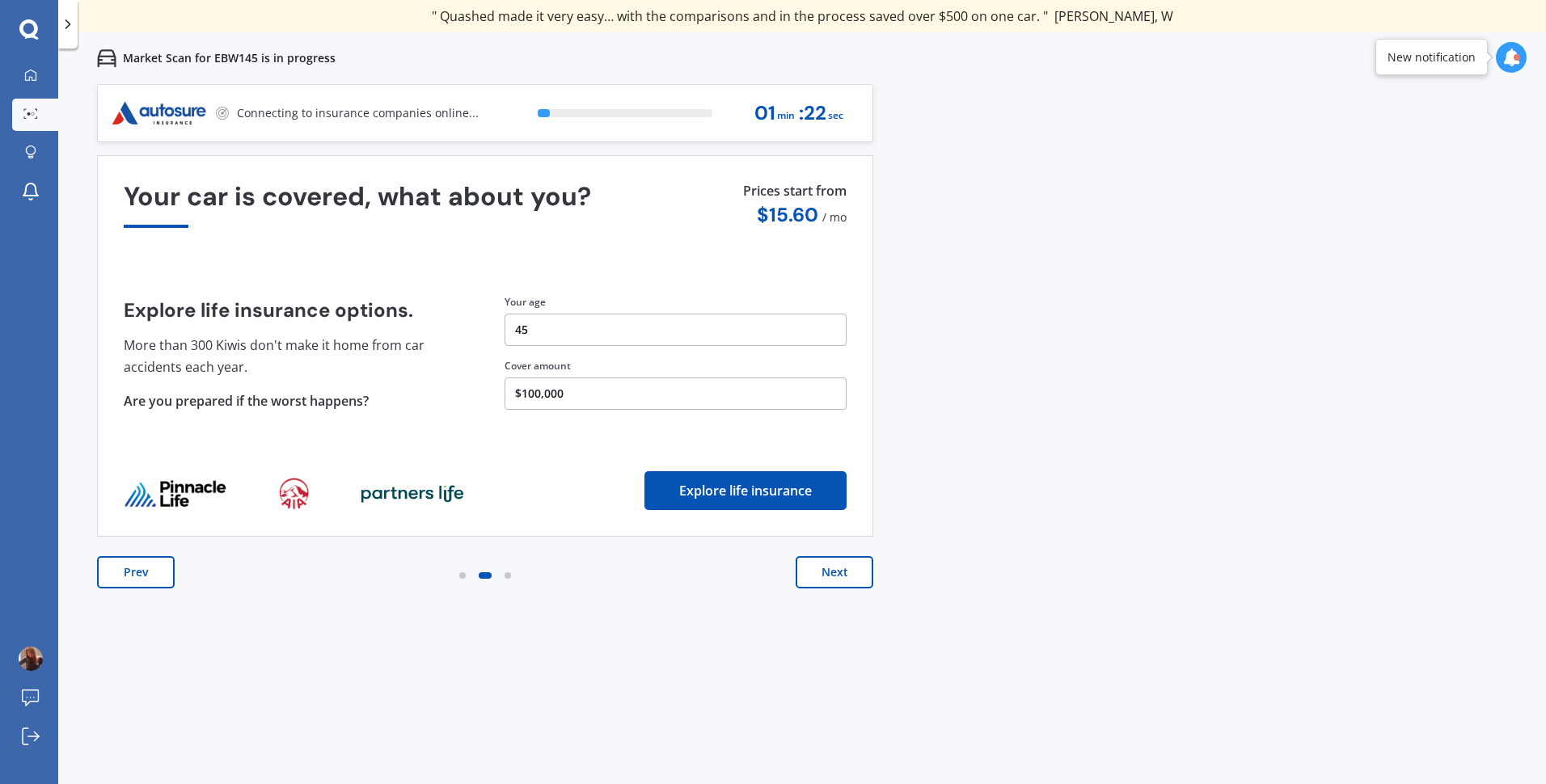
click at [832, 573] on button "Next" at bounding box center [835, 572] width 78 height 32
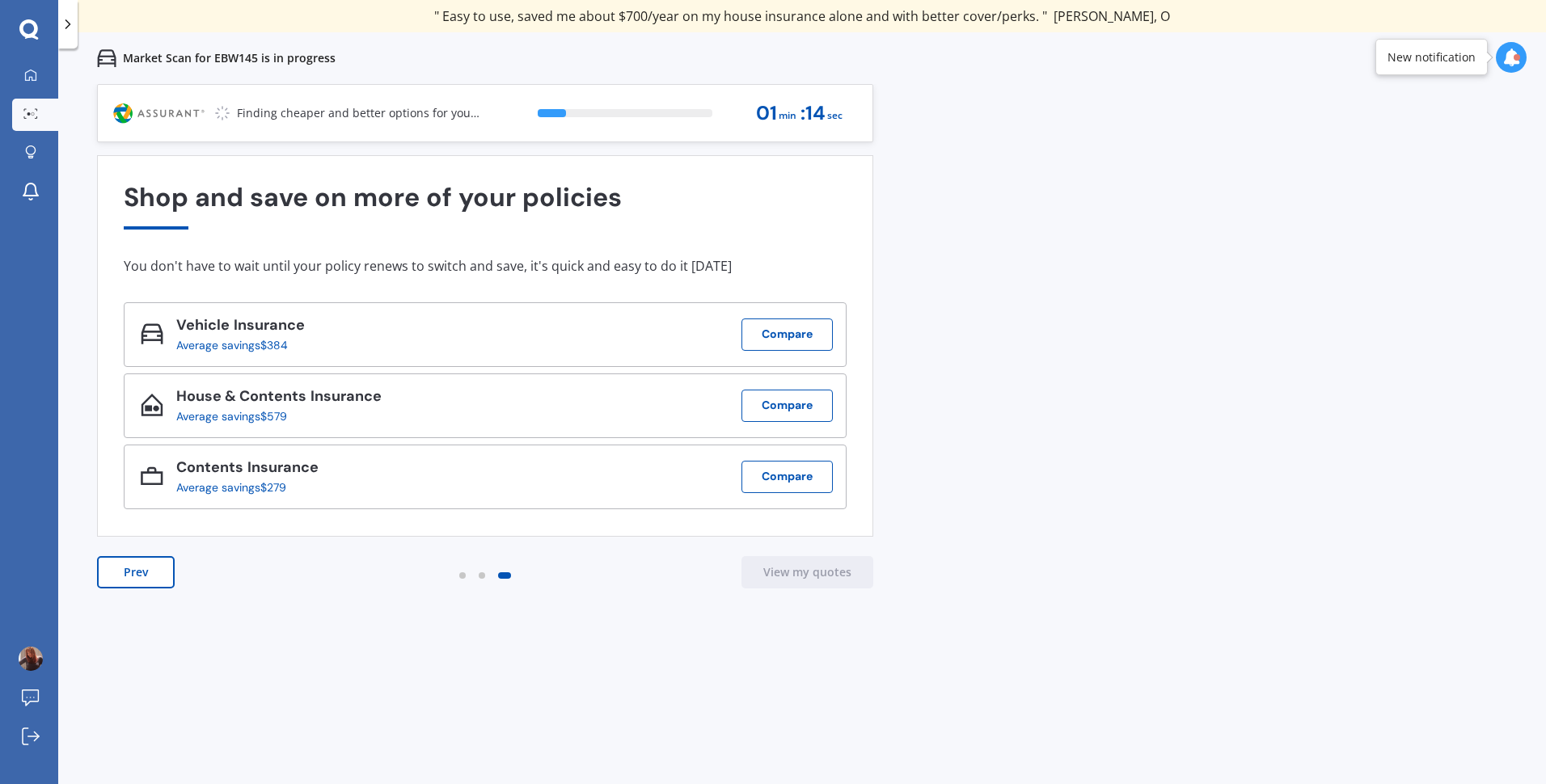
click at [139, 566] on button "Prev" at bounding box center [136, 572] width 78 height 32
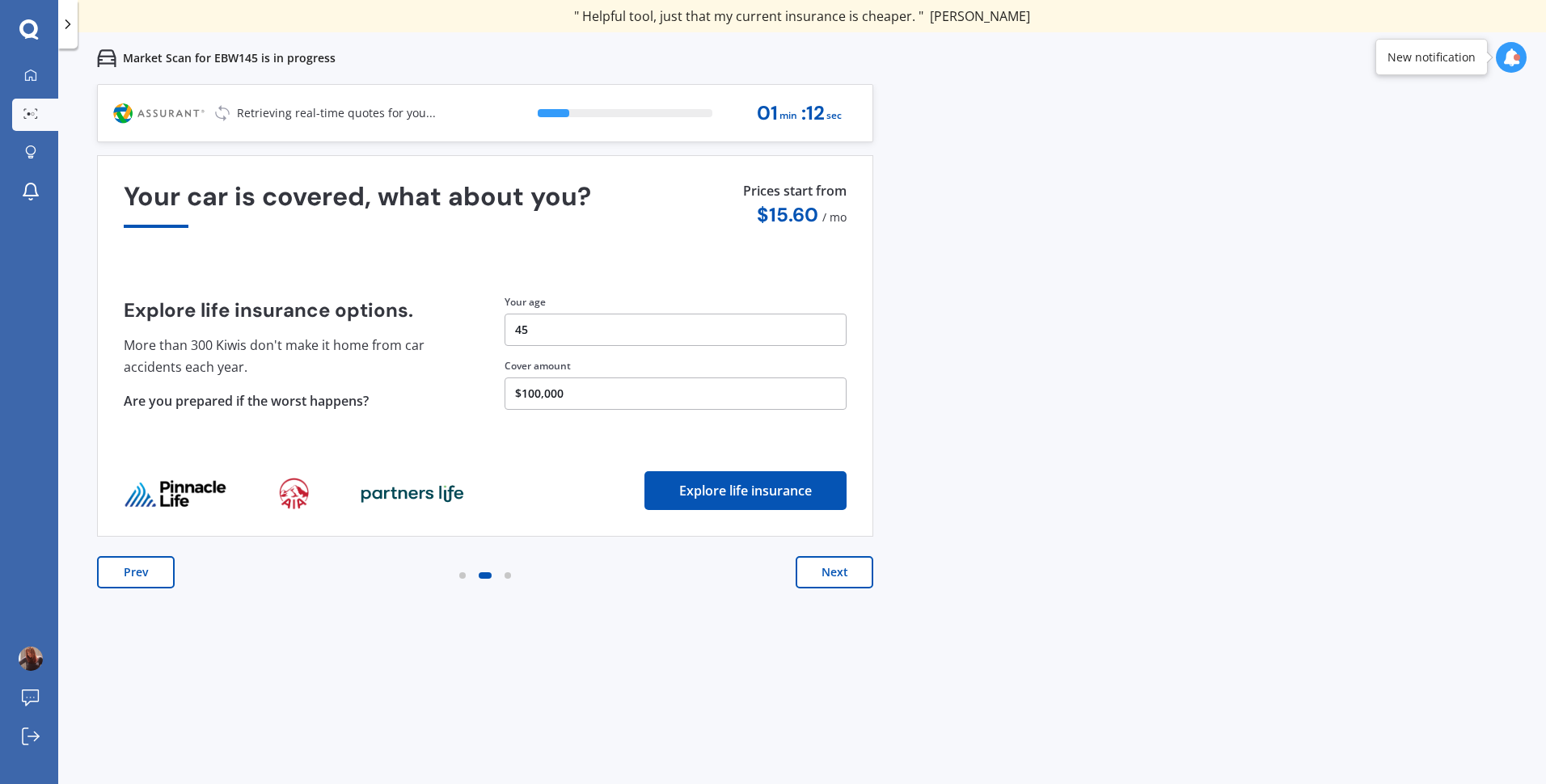
click at [140, 566] on button "Prev" at bounding box center [136, 572] width 78 height 32
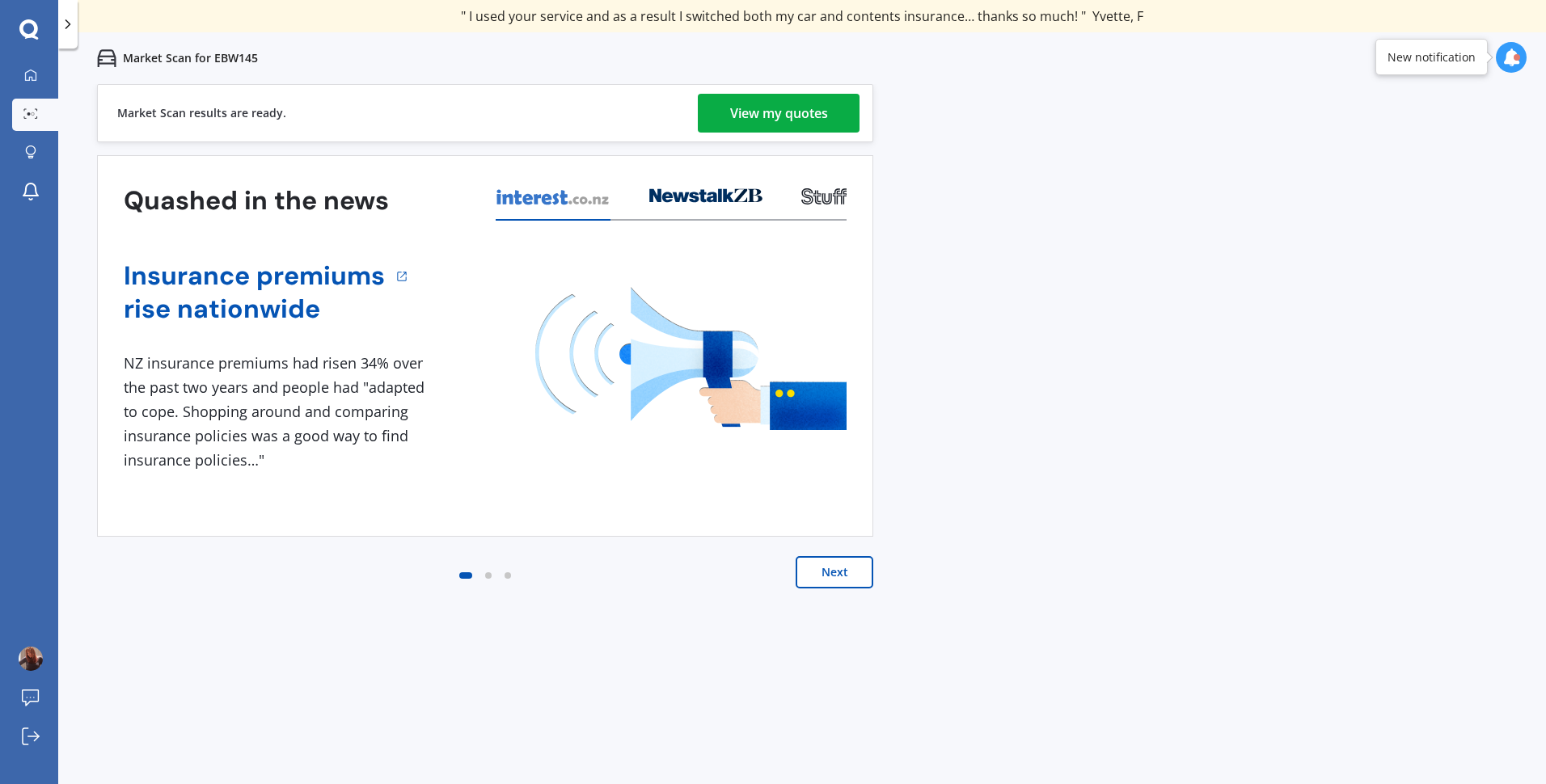
click at [820, 114] on div "View my quotes" at bounding box center [779, 113] width 98 height 39
